Goal: Transaction & Acquisition: Purchase product/service

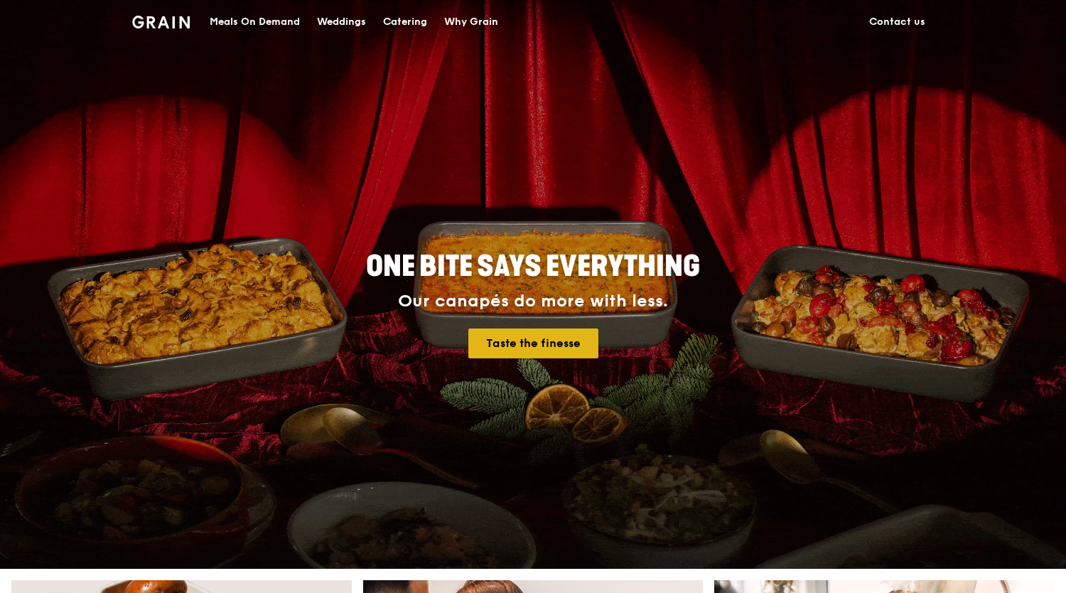
click at [528, 350] on link "Taste the finesse" at bounding box center [533, 343] width 130 height 30
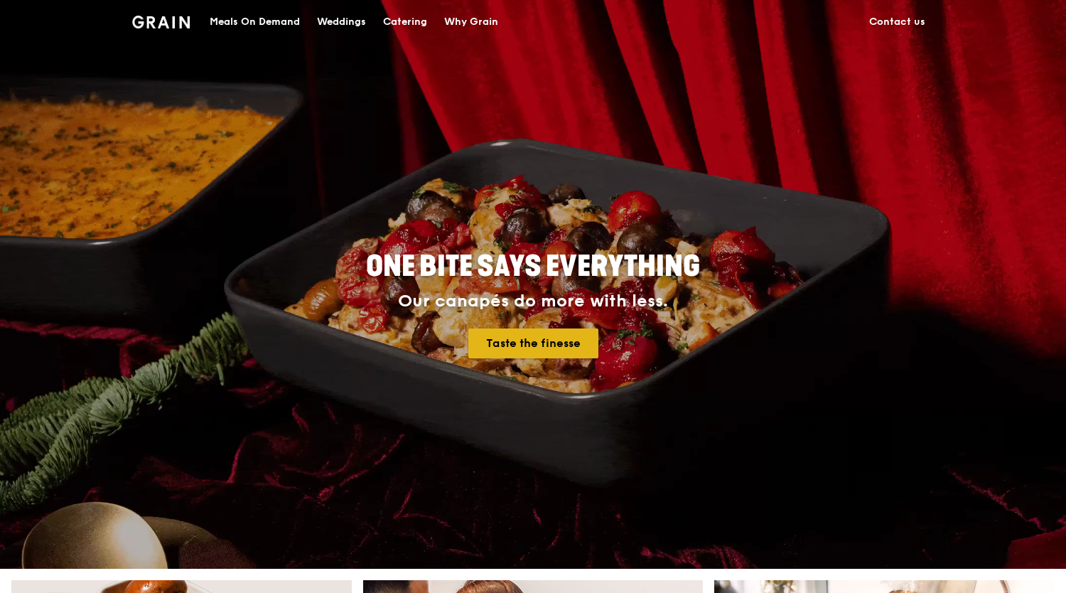
click at [532, 340] on link "Taste the finesse" at bounding box center [533, 343] width 130 height 30
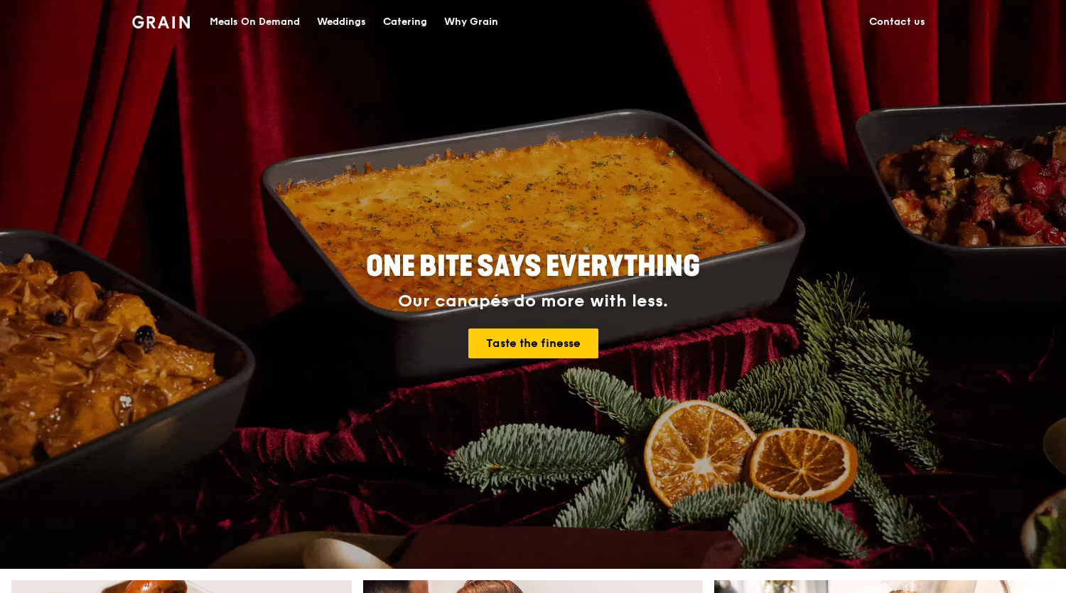
click at [235, 21] on div "Meals On Demand" at bounding box center [255, 22] width 90 height 43
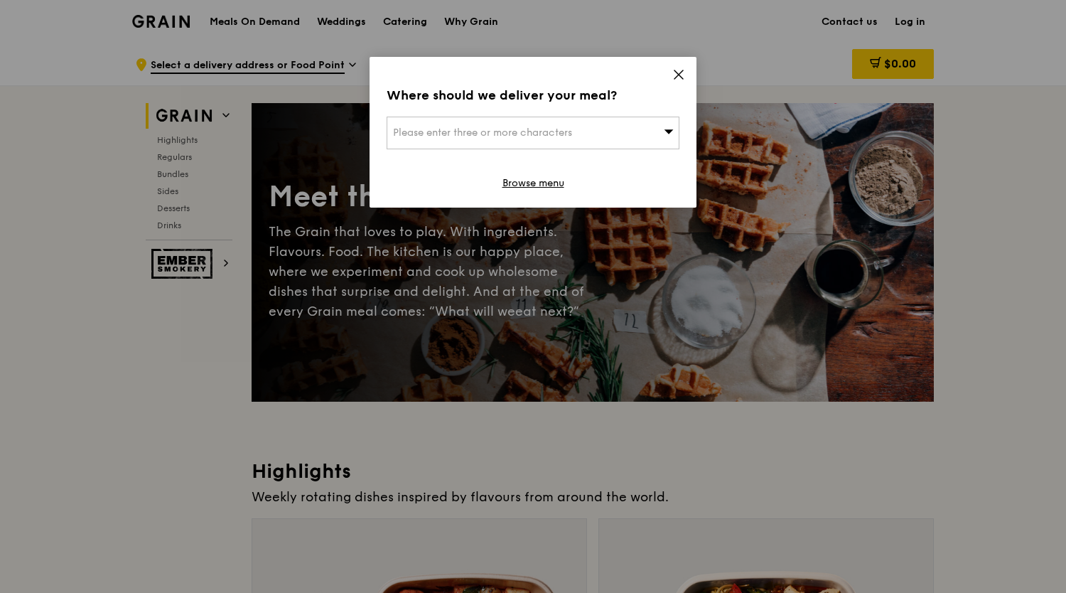
click at [589, 130] on div "Please enter three or more characters" at bounding box center [533, 133] width 293 height 33
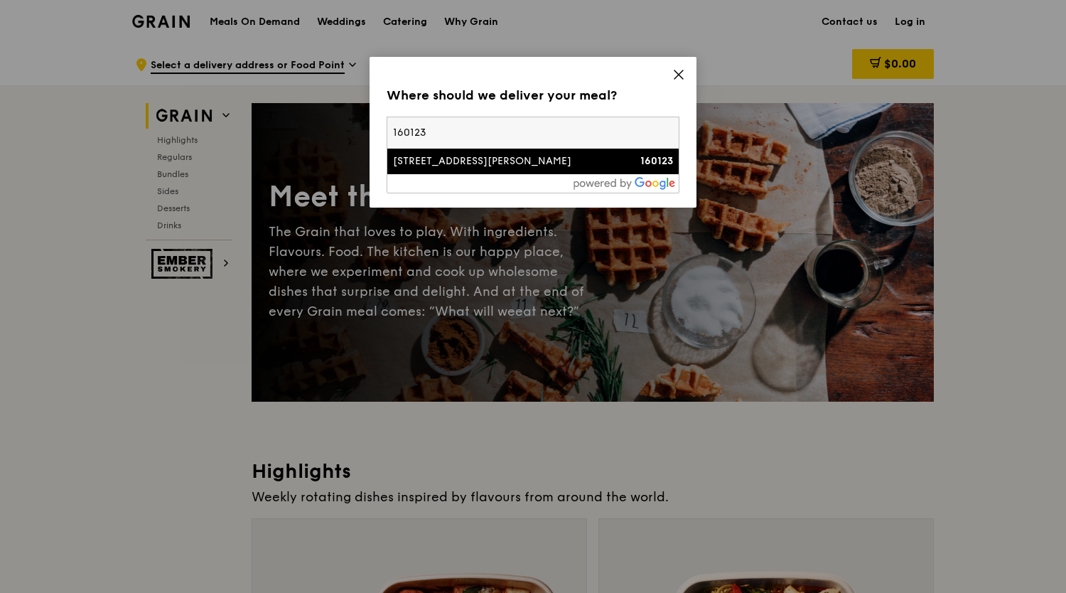
type input "160123"
click at [517, 164] on div "[STREET_ADDRESS][PERSON_NAME]" at bounding box center [498, 161] width 210 height 14
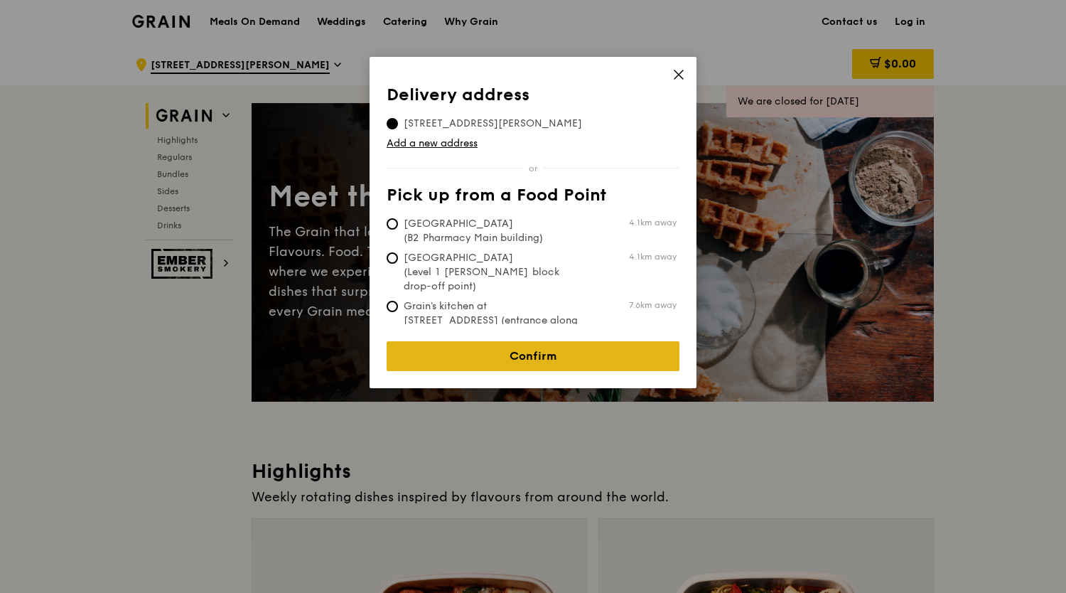
click at [594, 347] on link "Confirm" at bounding box center [533, 356] width 293 height 30
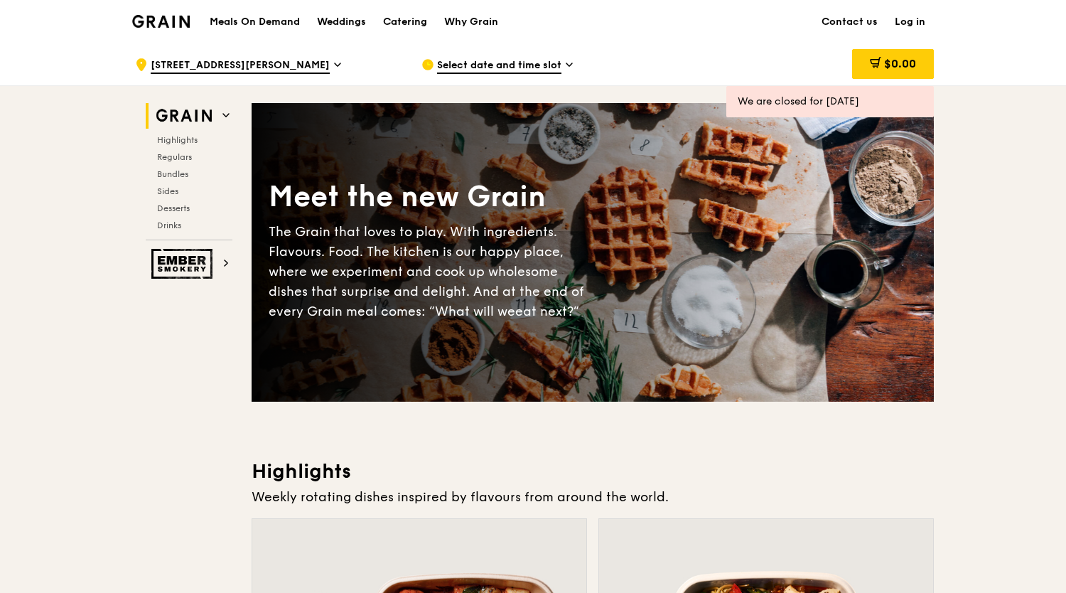
click at [218, 117] on h2 "Grain" at bounding box center [189, 116] width 87 height 26
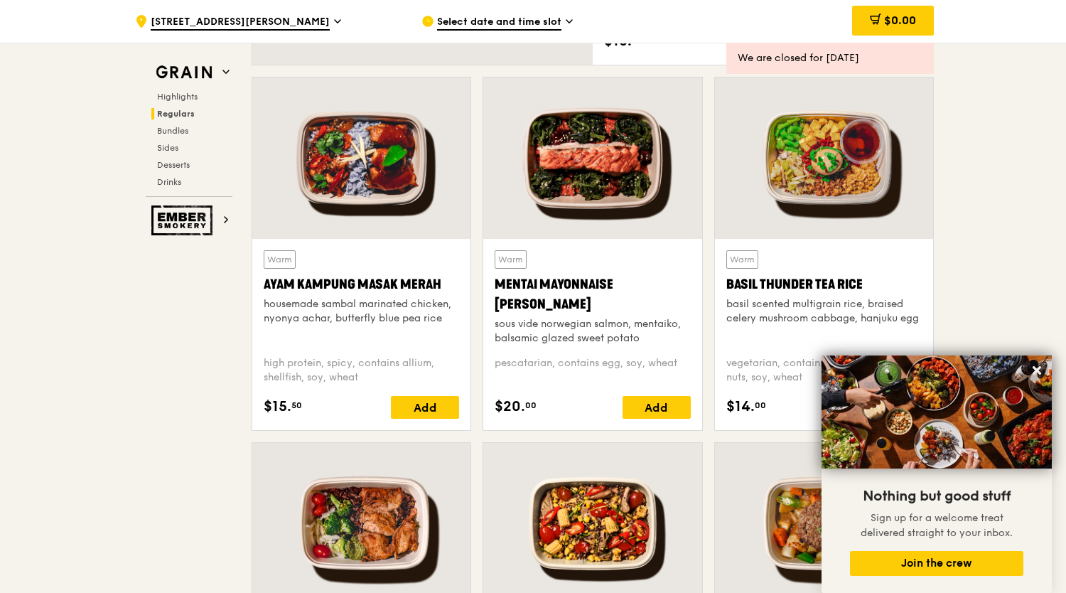
scroll to position [1255, 0]
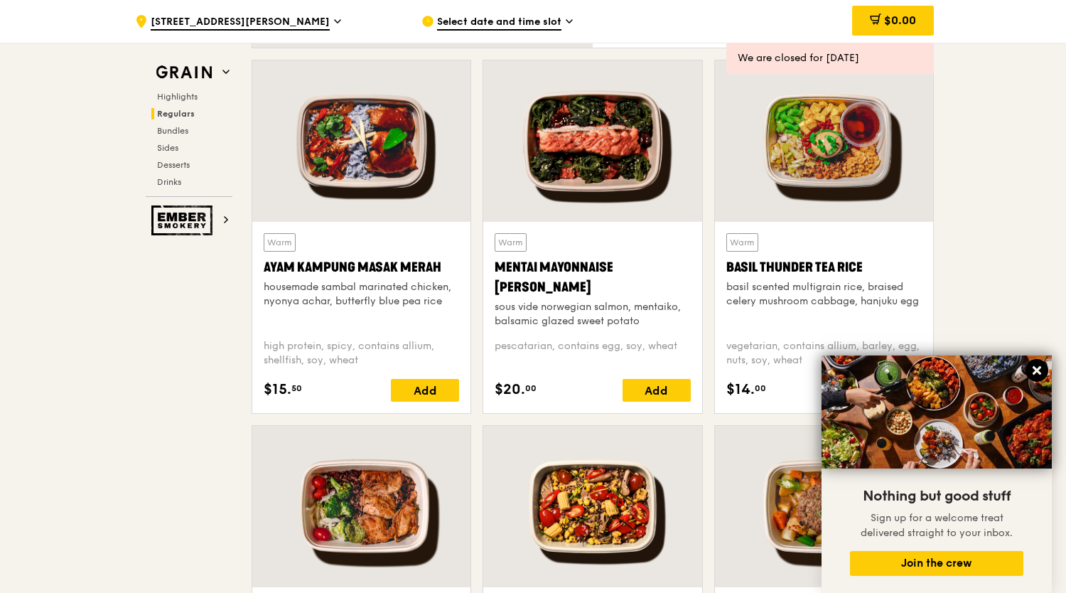
click at [1037, 370] on icon at bounding box center [1037, 370] width 9 height 9
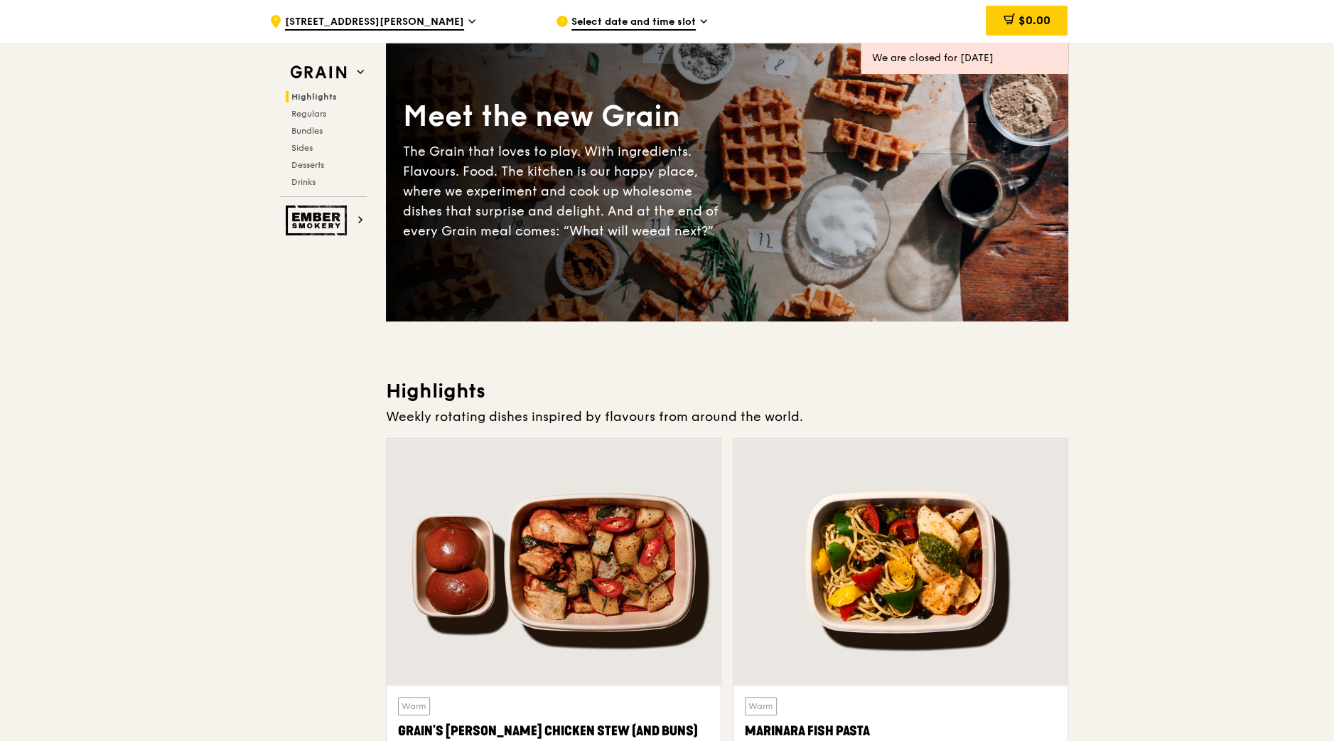
scroll to position [168, 0]
